Goal: Task Accomplishment & Management: Manage account settings

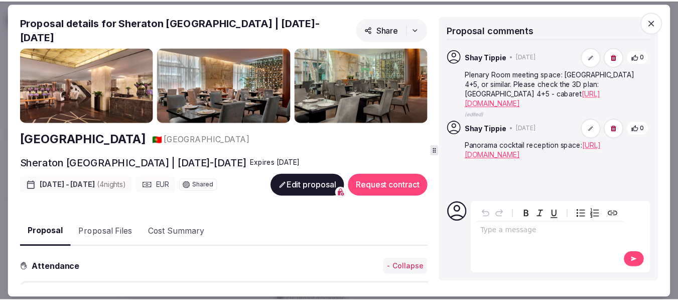
scroll to position [954, 0]
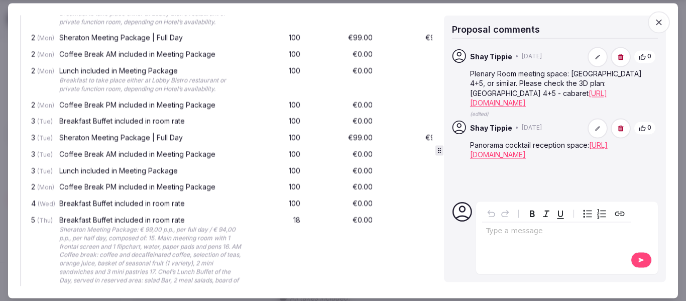
click at [661, 22] on icon "button" at bounding box center [659, 22] width 10 height 10
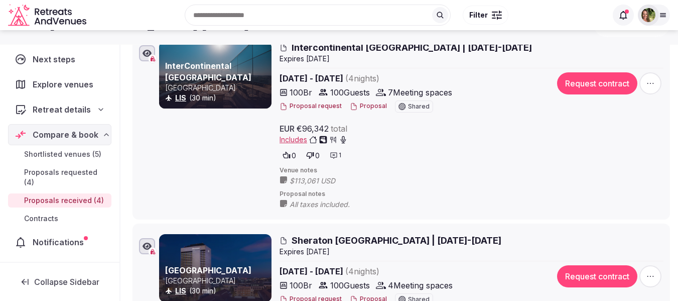
scroll to position [201, 0]
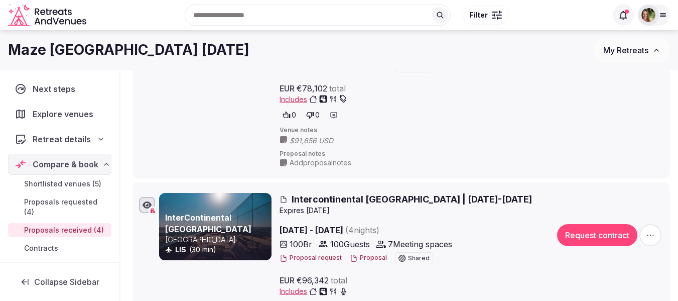
click at [633, 54] on span "My Retreats" at bounding box center [626, 50] width 45 height 10
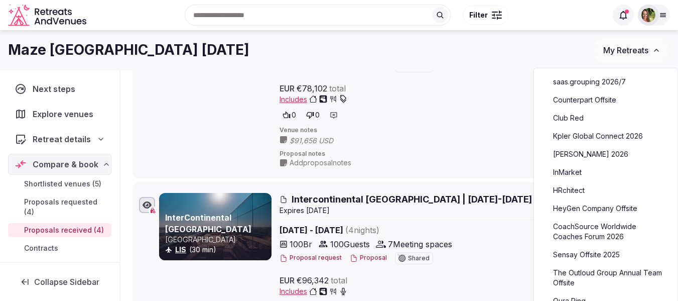
scroll to position [402, 0]
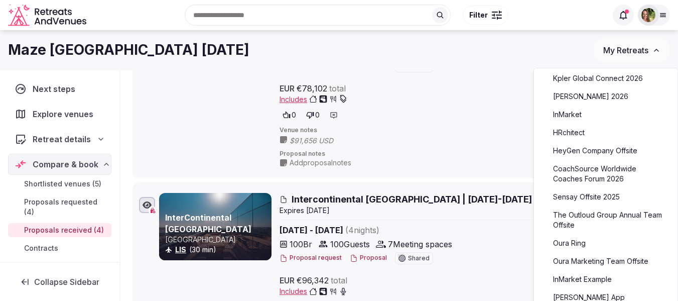
click at [588, 161] on link "CoachSource Worldwide Coaches Forum 2026" at bounding box center [606, 174] width 124 height 26
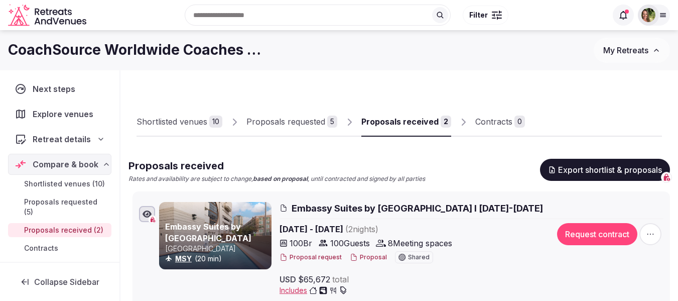
click at [367, 254] on button "Proposal" at bounding box center [368, 257] width 37 height 9
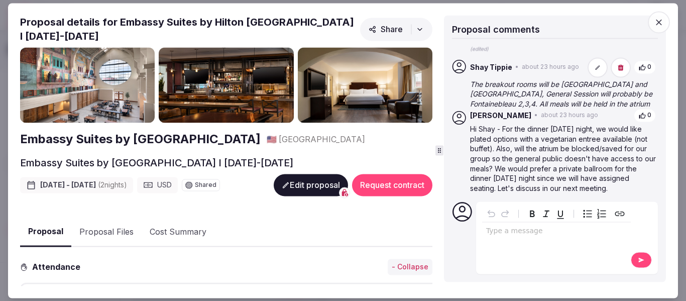
scroll to position [48, 0]
drag, startPoint x: 511, startPoint y: 138, endPoint x: 552, endPoint y: 129, distance: 41.6
click at [552, 129] on p "Hi Shay - For the dinner [DATE] night, we would like plated options with a vege…" at bounding box center [563, 159] width 186 height 69
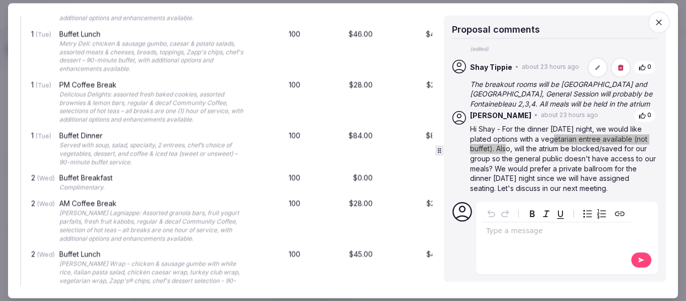
scroll to position [1004, 0]
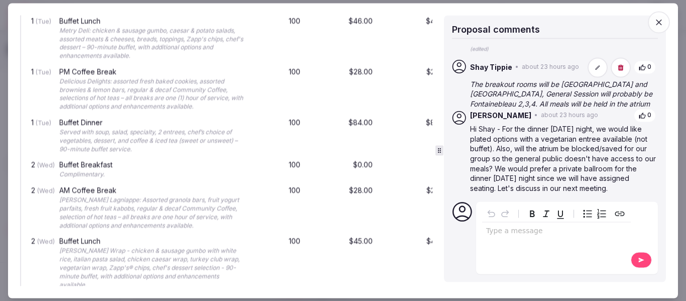
click at [517, 230] on p "editable markdown" at bounding box center [556, 231] width 141 height 10
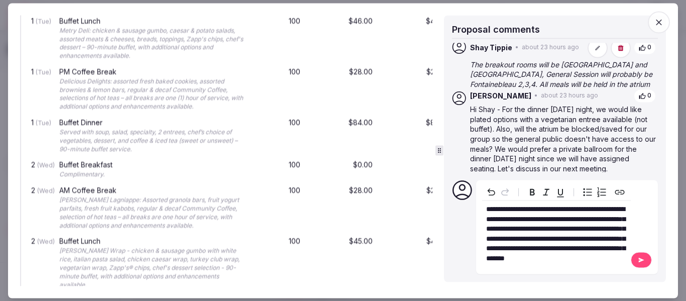
click at [547, 251] on span "**********" at bounding box center [555, 233] width 139 height 56
drag, startPoint x: 546, startPoint y: 249, endPoint x: 552, endPoint y: 258, distance: 11.3
click at [537, 250] on span "**********" at bounding box center [555, 233] width 139 height 56
click at [629, 259] on div "**********" at bounding box center [556, 233] width 149 height 67
click at [638, 260] on icon at bounding box center [641, 259] width 8 height 7
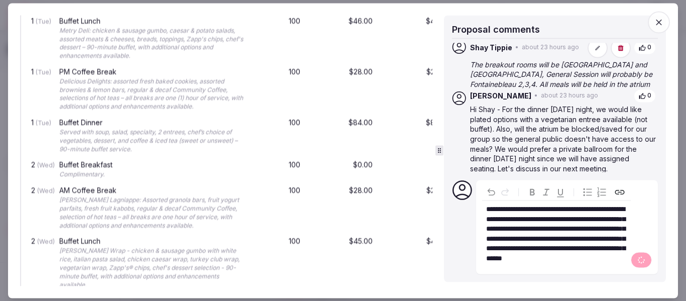
click at [568, 242] on div "**********" at bounding box center [556, 233] width 149 height 67
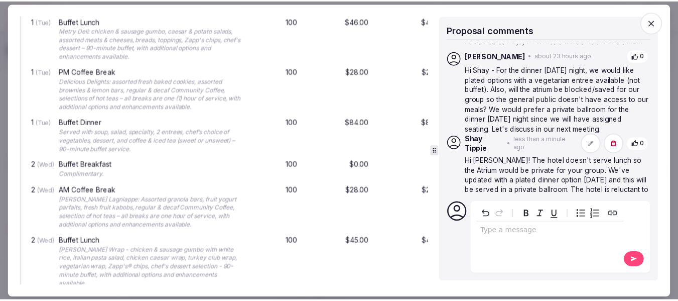
scroll to position [133, 0]
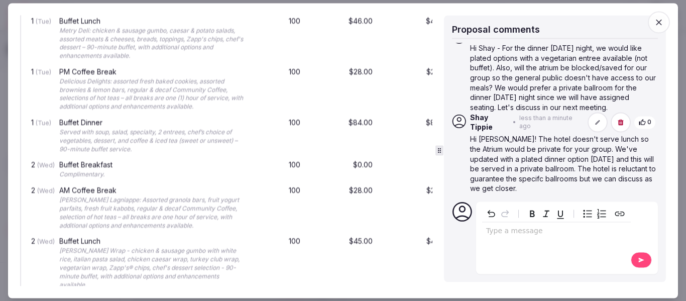
click at [659, 19] on icon "button" at bounding box center [659, 22] width 10 height 10
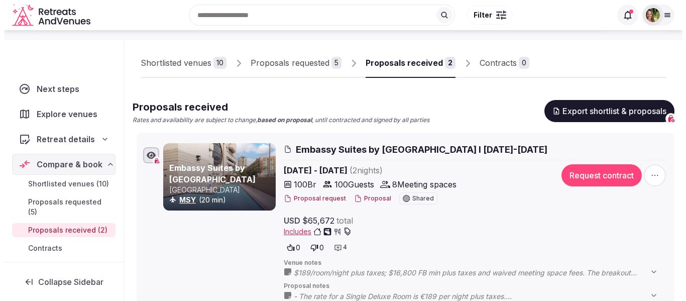
scroll to position [201, 0]
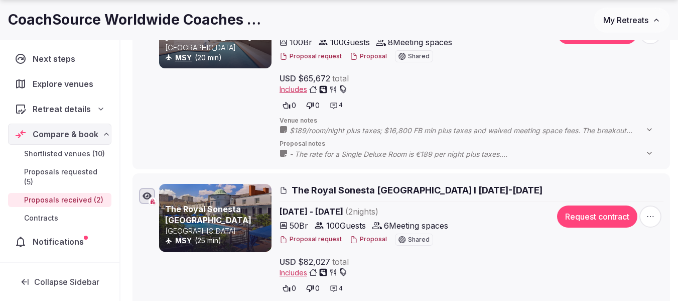
click at [370, 238] on button "Proposal" at bounding box center [368, 239] width 37 height 9
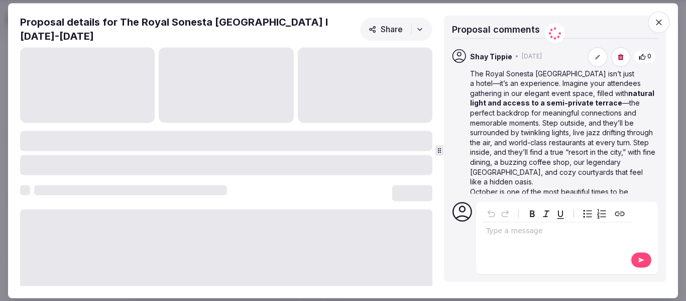
scroll to position [210, 0]
